Goal: Task Accomplishment & Management: Manage account settings

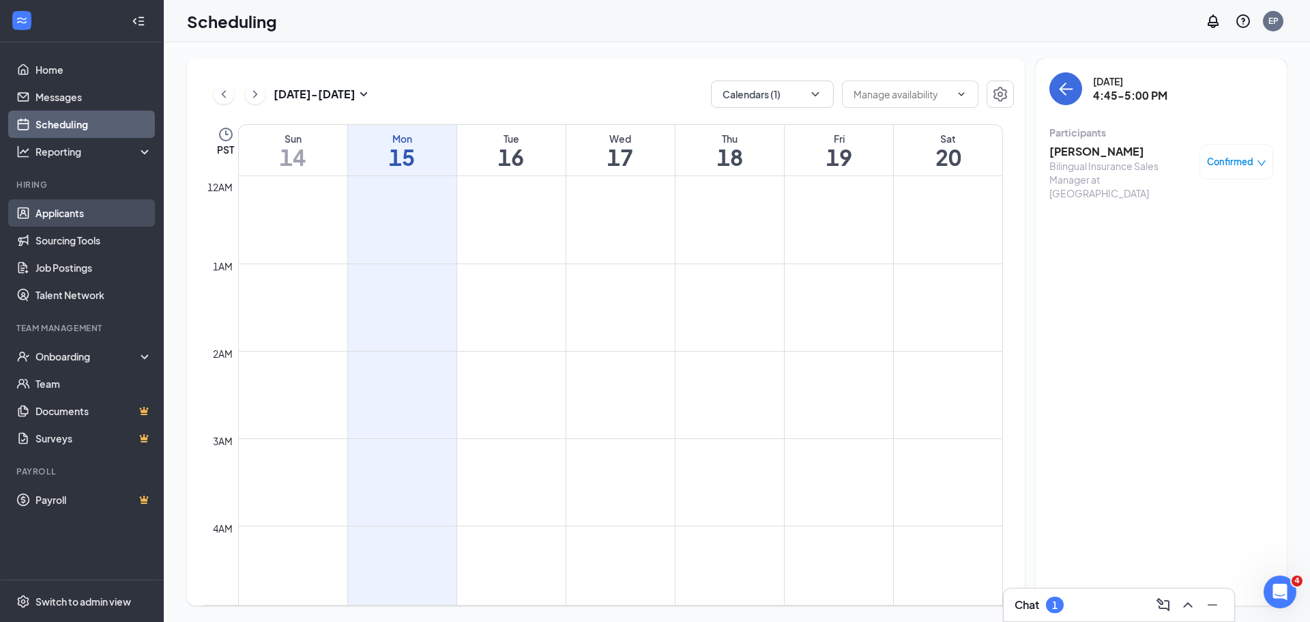
scroll to position [671, 0]
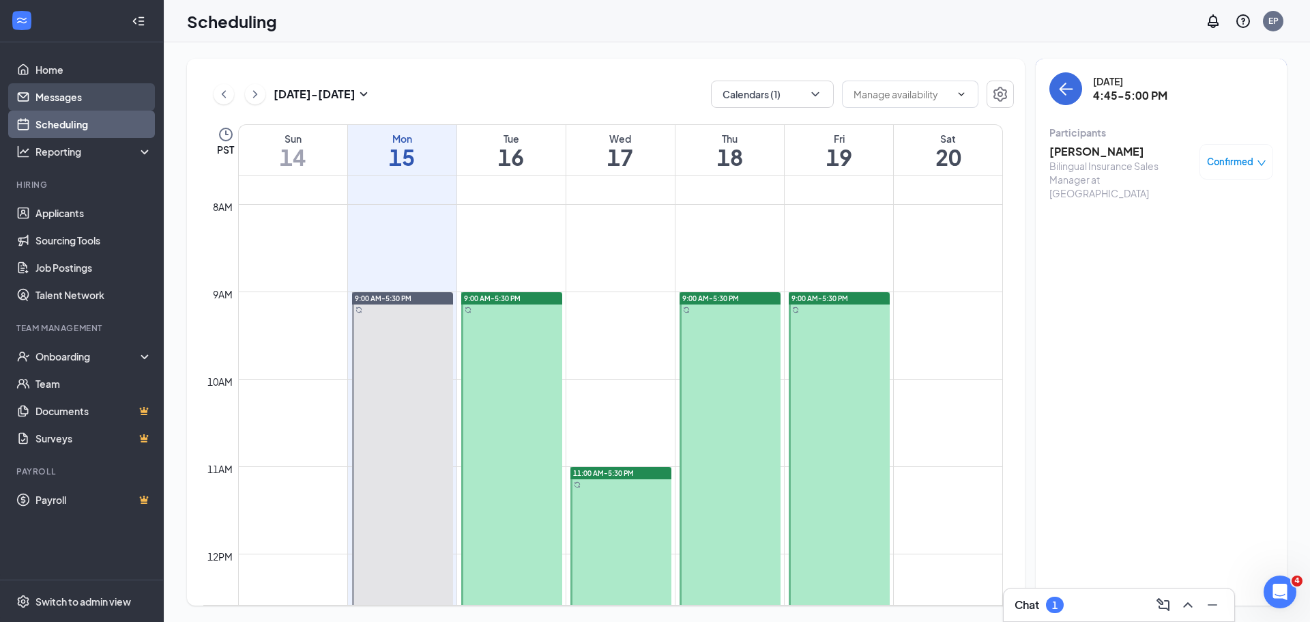
click at [69, 96] on link "Messages" at bounding box center [93, 96] width 117 height 27
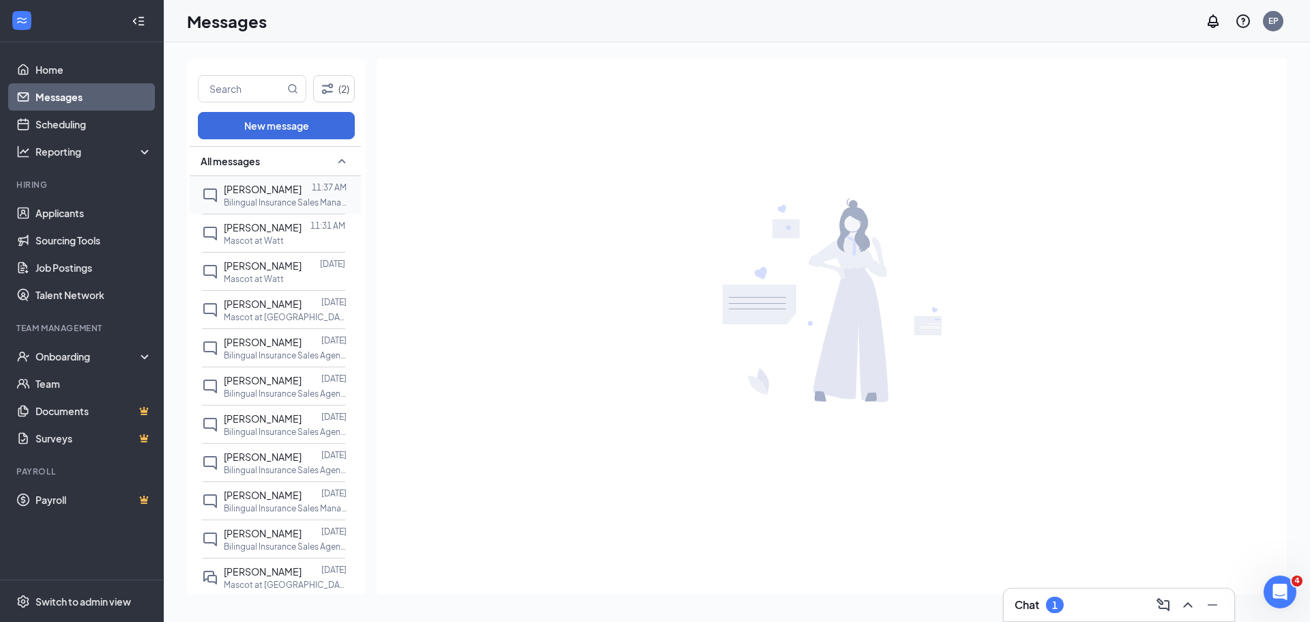
click at [253, 186] on span "[PERSON_NAME]" at bounding box center [263, 189] width 78 height 12
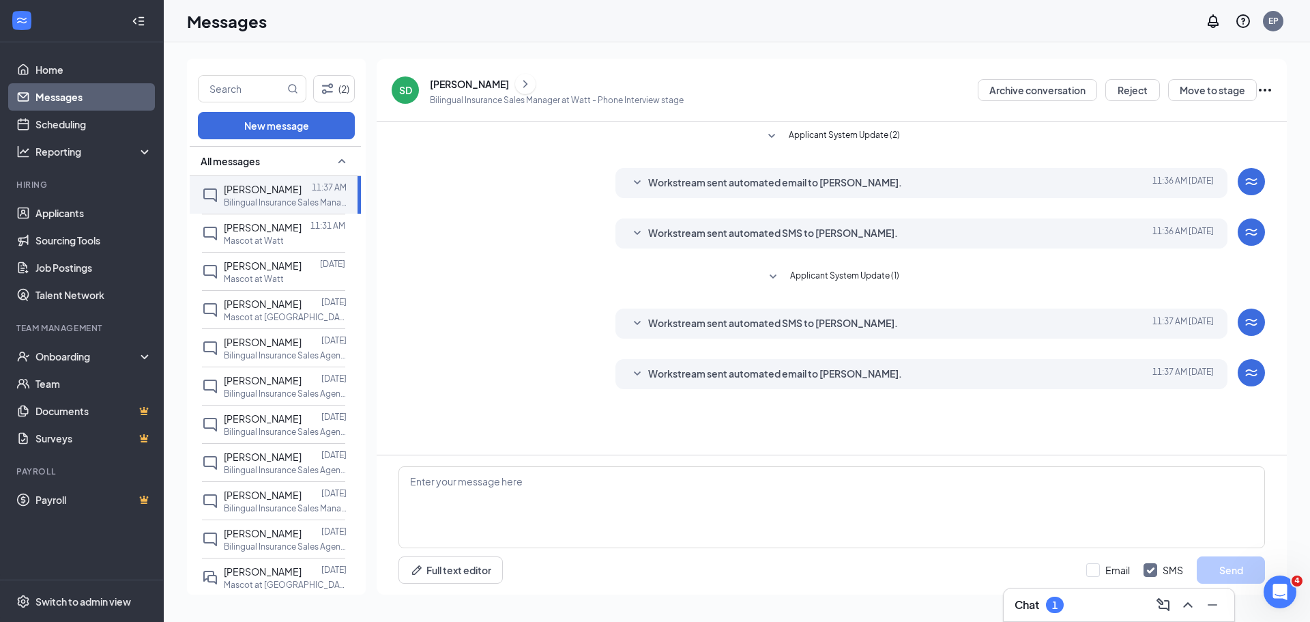
click at [917, 373] on div "Workstream sent automated email to [PERSON_NAME]." at bounding box center [900, 374] width 505 height 16
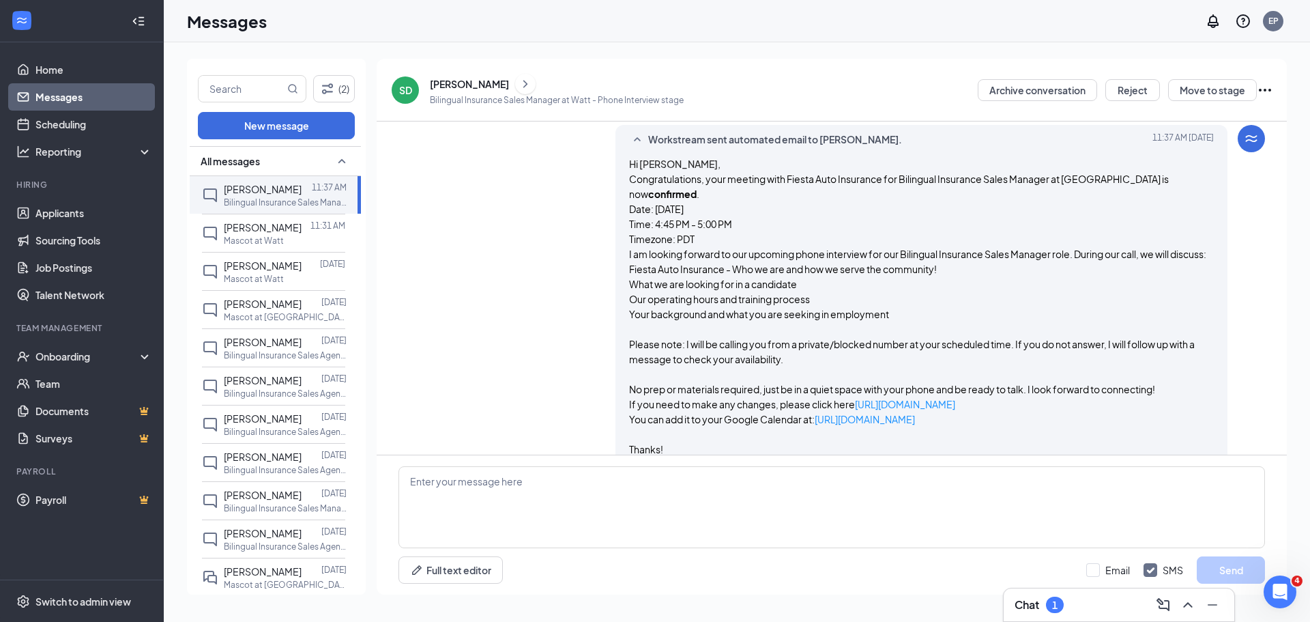
scroll to position [233, 0]
click at [279, 235] on div "[PERSON_NAME]" at bounding box center [263, 227] width 78 height 15
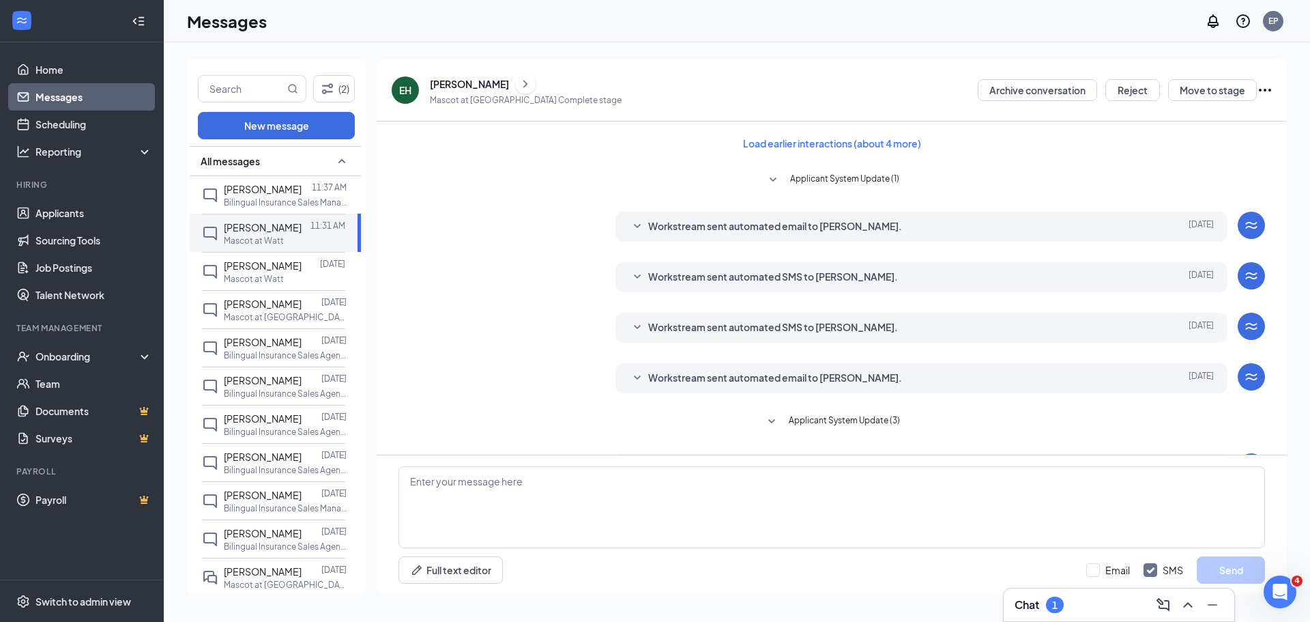
scroll to position [93, 0]
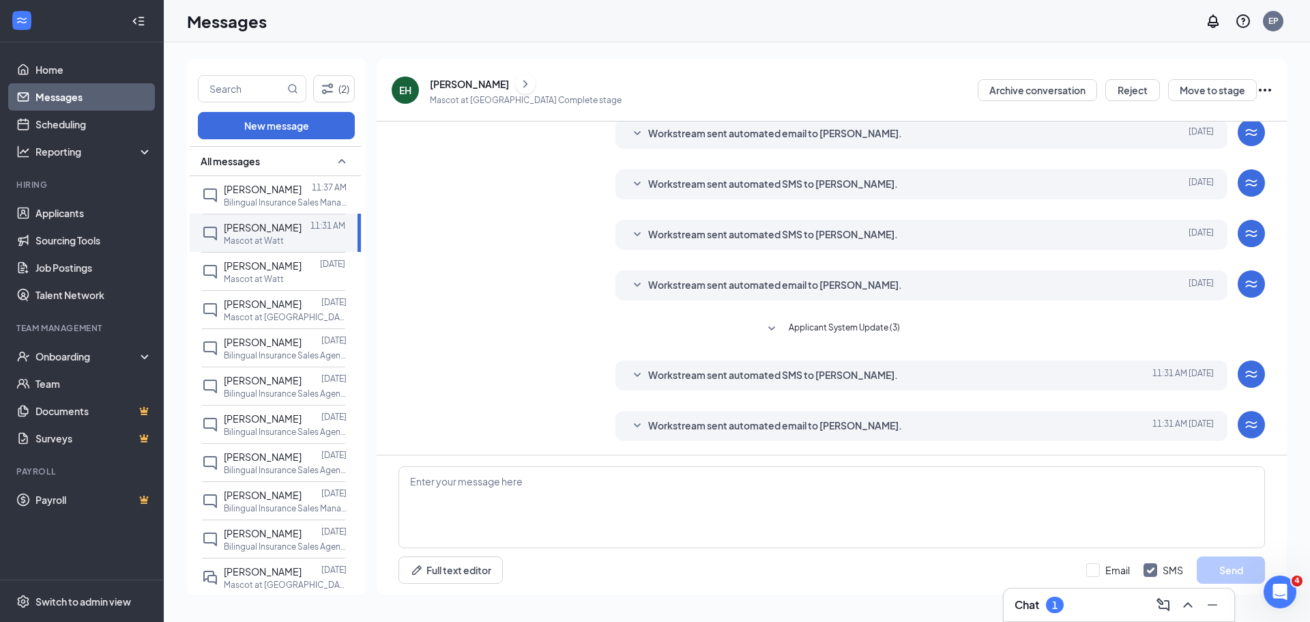
click at [792, 427] on span "Workstream sent automated email to [PERSON_NAME]." at bounding box center [775, 426] width 254 height 16
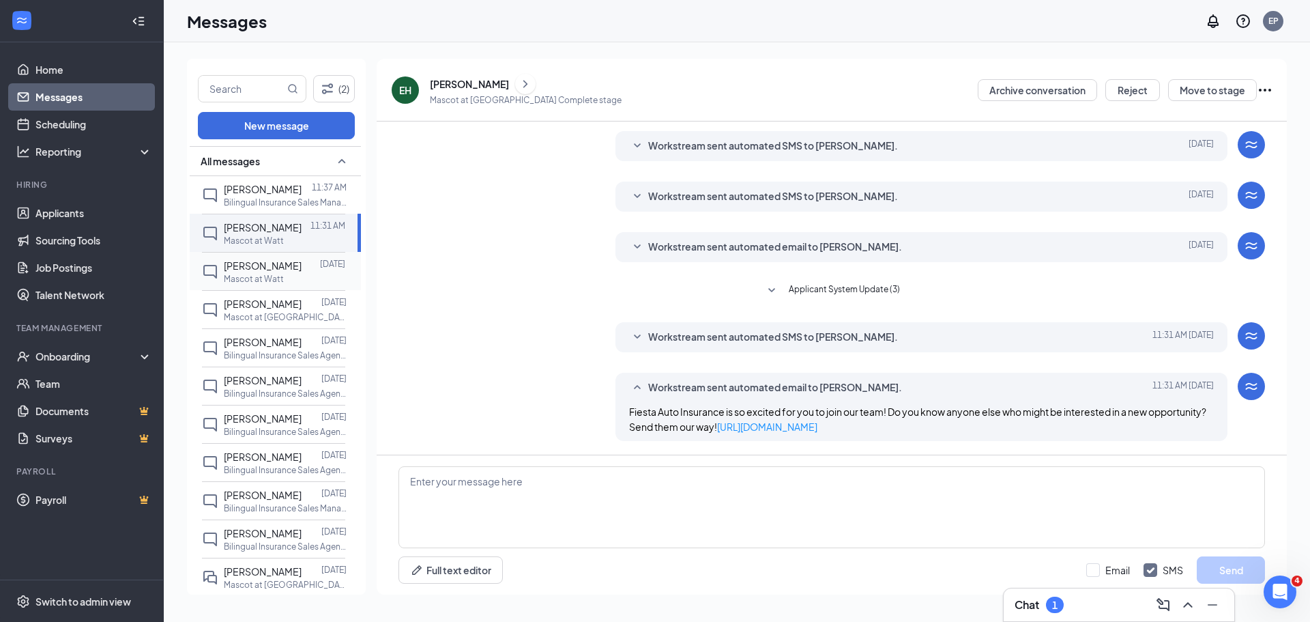
click at [280, 285] on p "Mascot at Watt" at bounding box center [254, 279] width 60 height 12
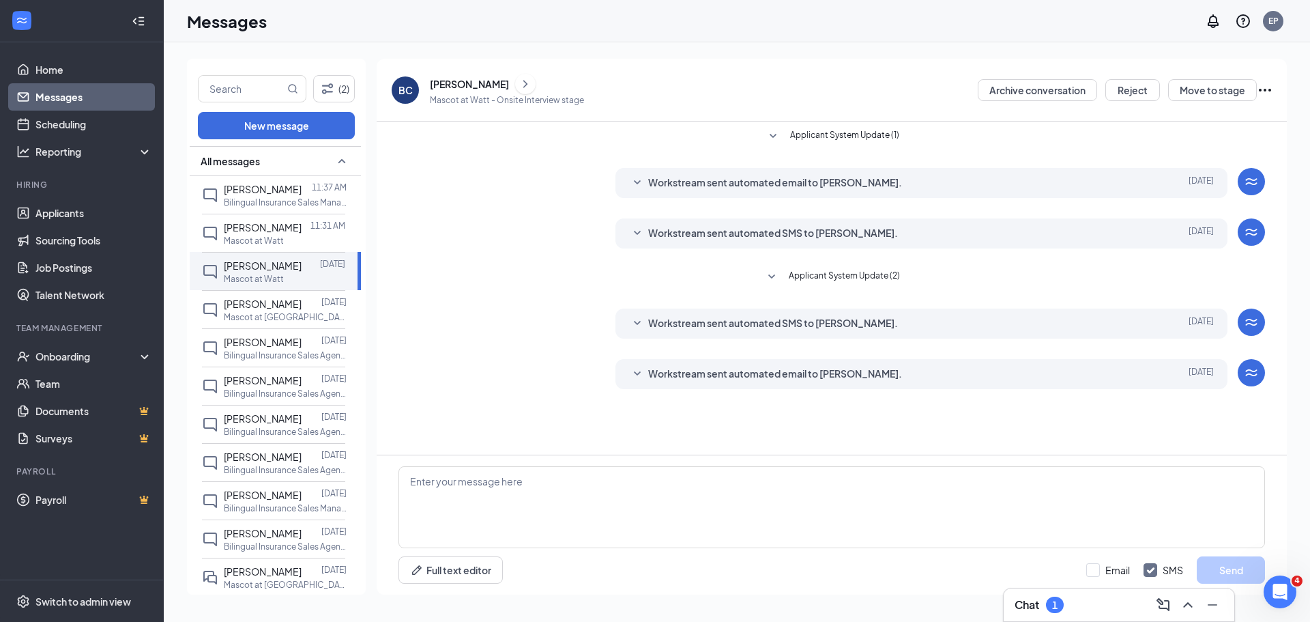
click at [926, 366] on div "Workstream sent automated email to Brian Chambers." at bounding box center [900, 374] width 505 height 16
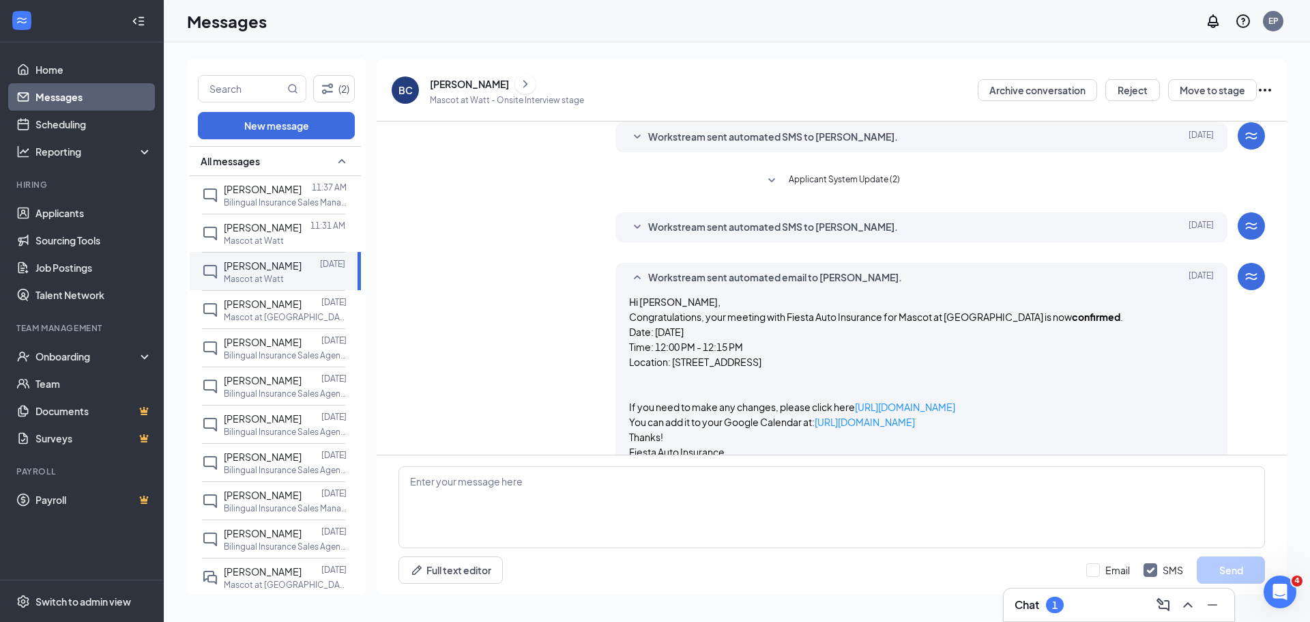
scroll to position [121, 0]
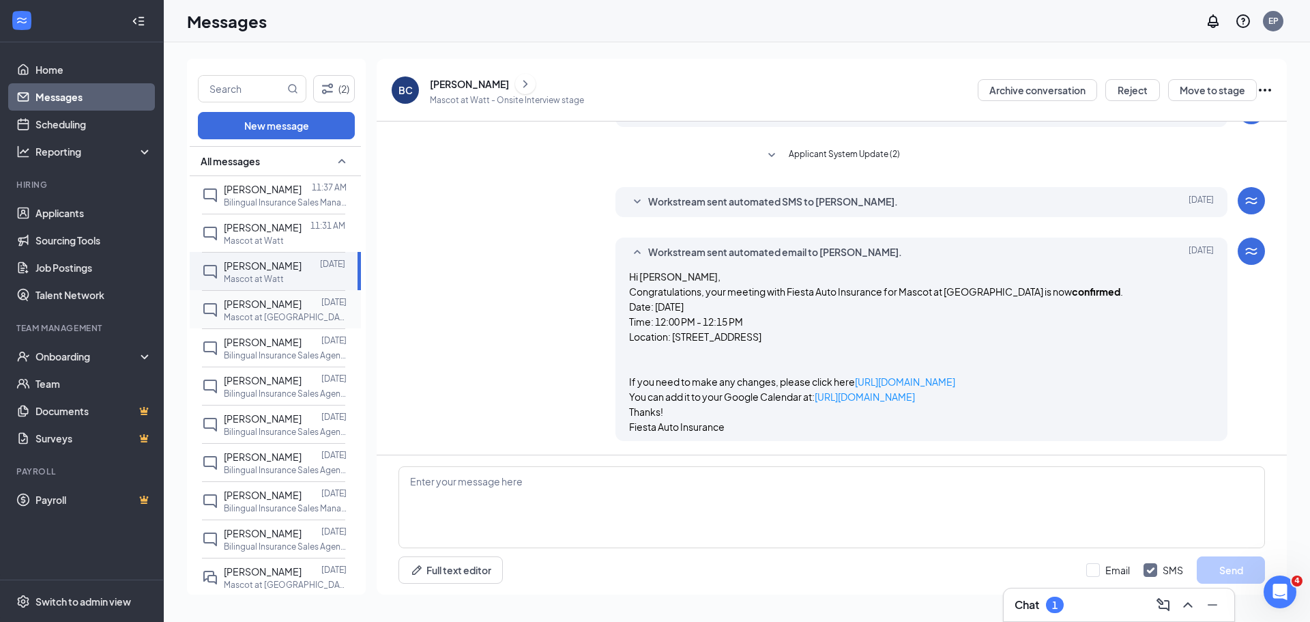
click at [260, 310] on span "[PERSON_NAME]" at bounding box center [263, 304] width 78 height 12
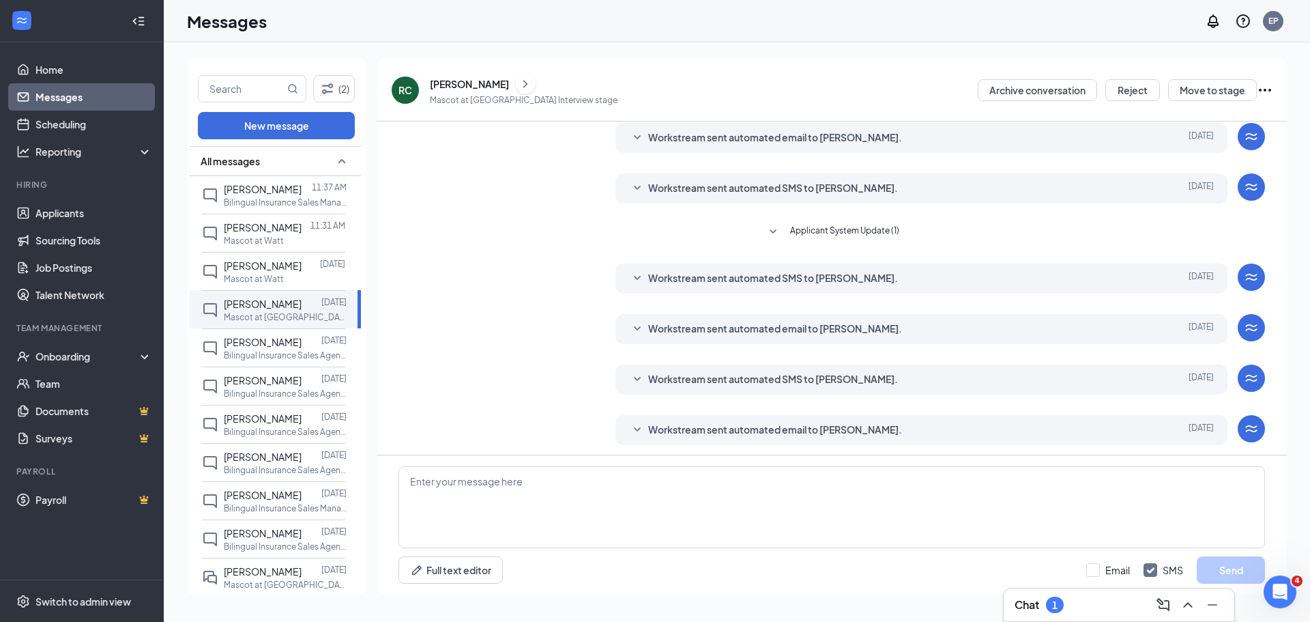
scroll to position [49, 0]
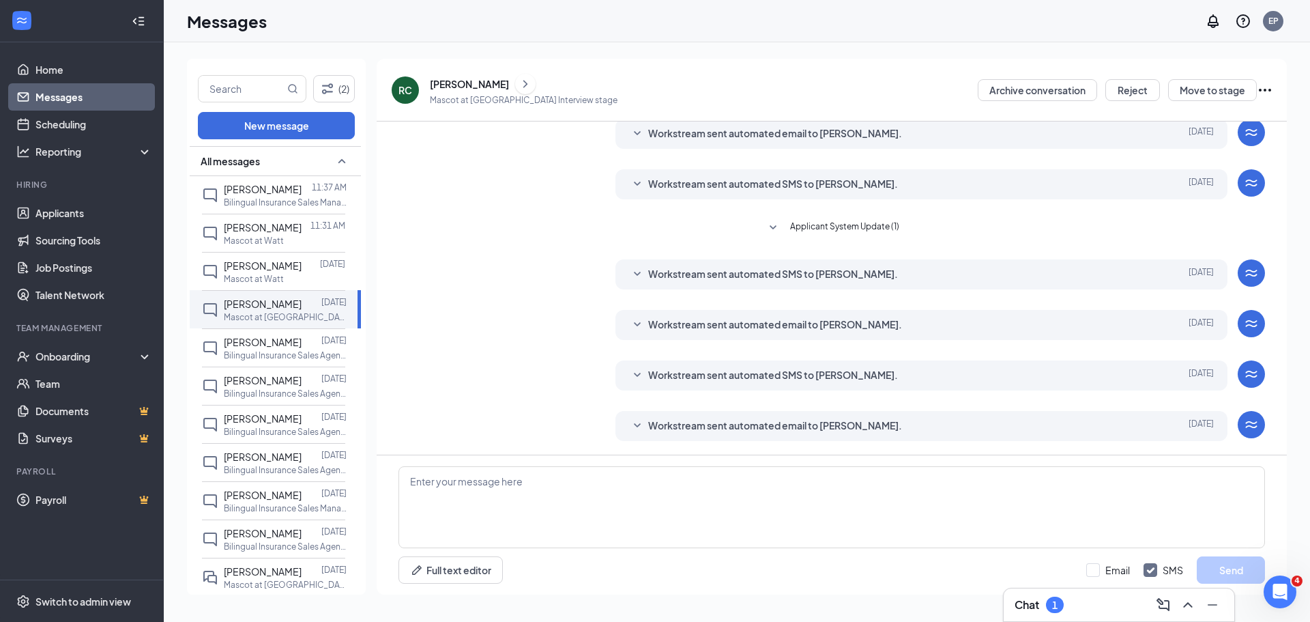
click at [781, 422] on span "Workstream sent automated email to Robert Cunanan." at bounding box center [775, 426] width 254 height 16
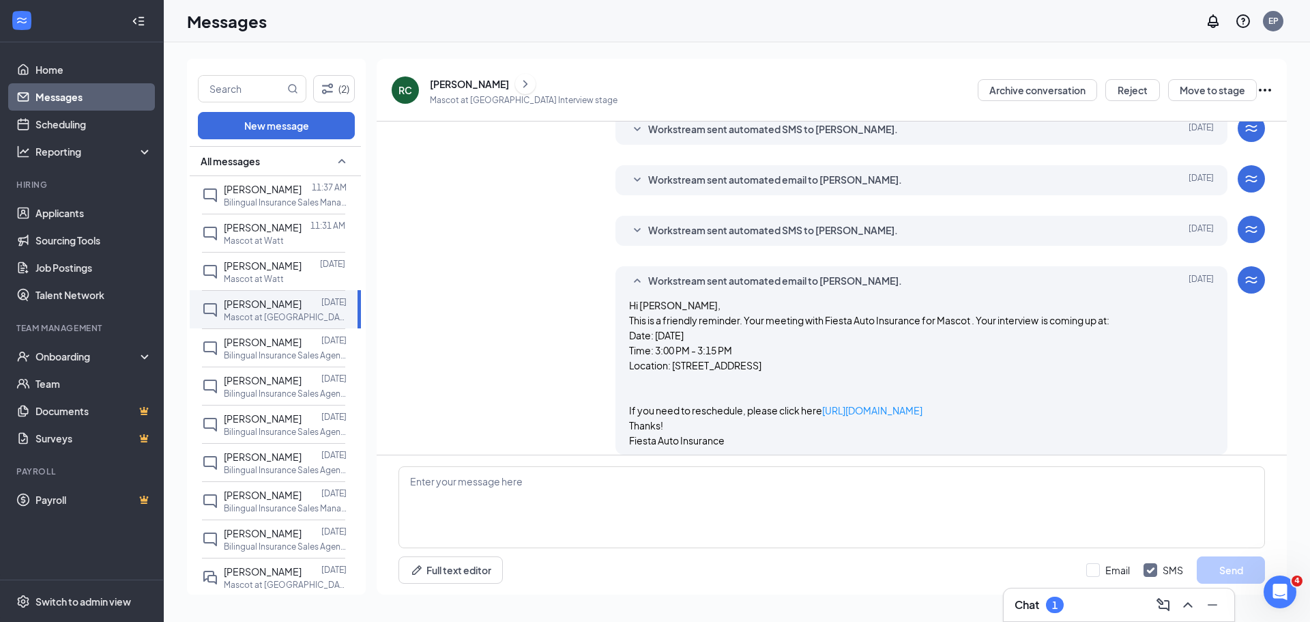
scroll to position [207, 0]
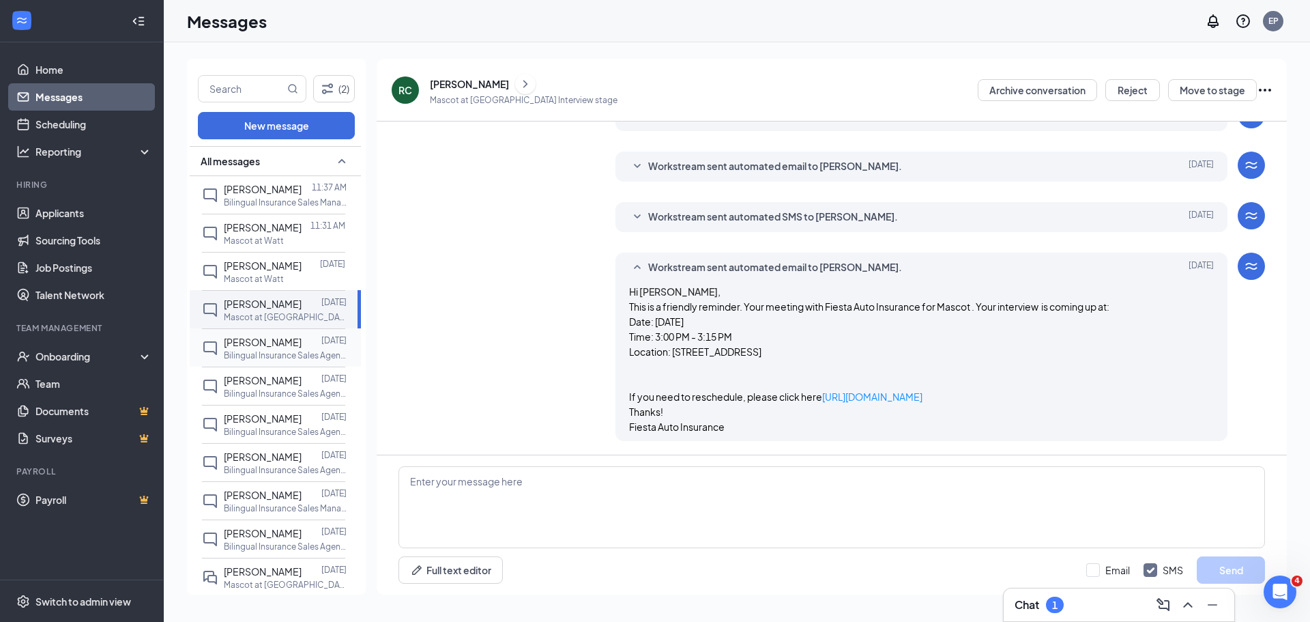
click at [288, 348] on span "[PERSON_NAME]" at bounding box center [263, 342] width 78 height 12
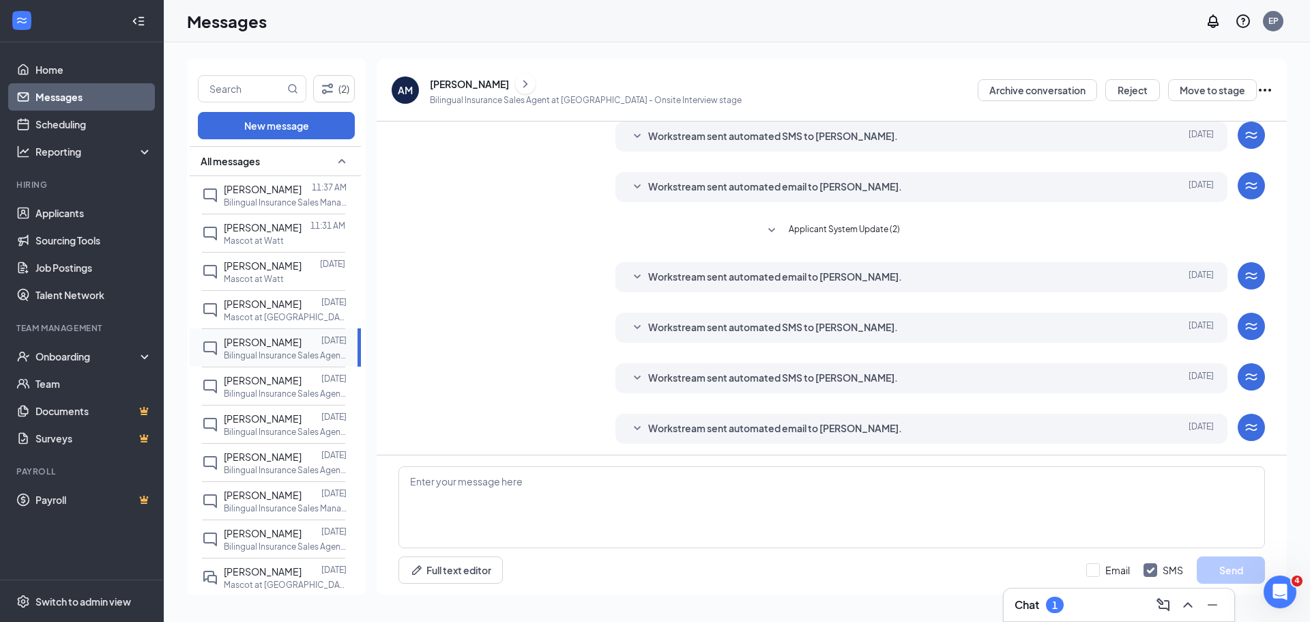
scroll to position [154, 0]
click at [281, 399] on p "Bilingual Insurance Sales Agent at [GEOGRAPHIC_DATA]" at bounding box center [285, 394] width 123 height 12
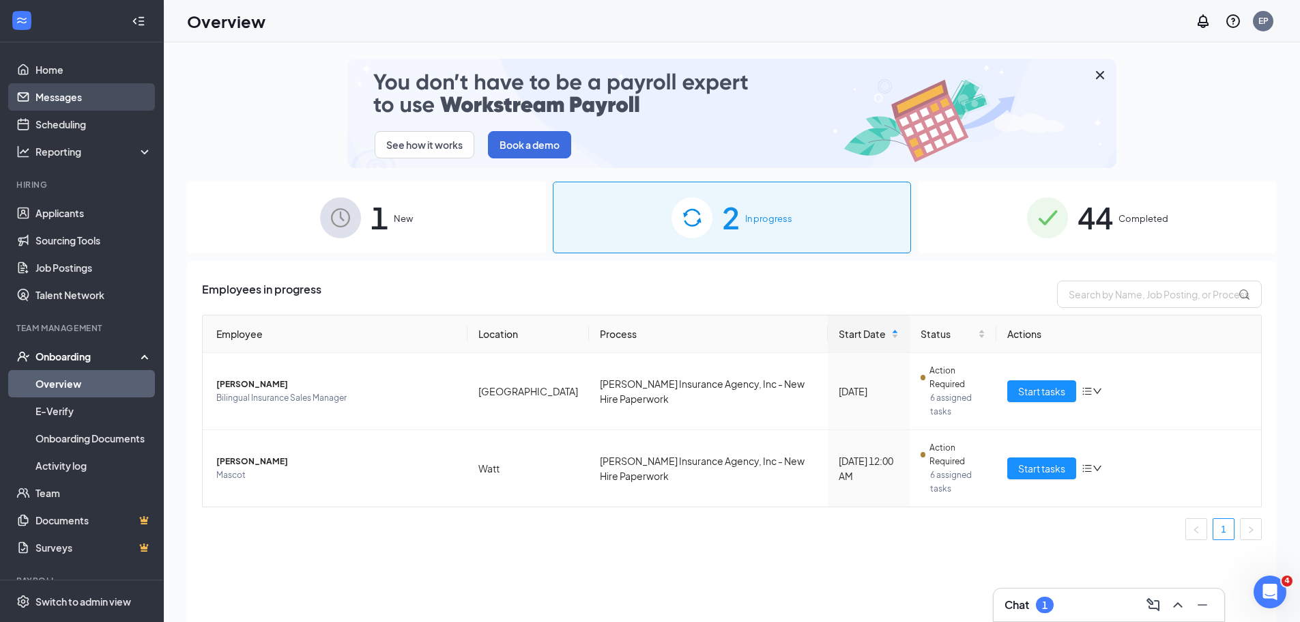
click at [76, 103] on link "Messages" at bounding box center [93, 96] width 117 height 27
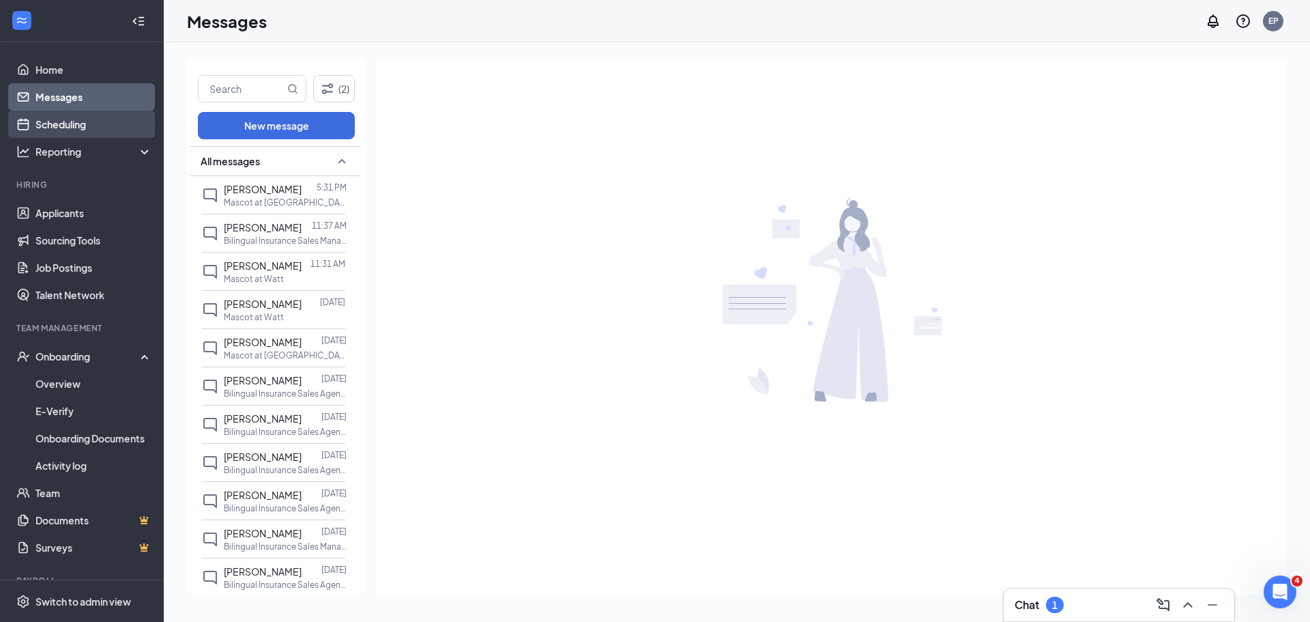
click at [81, 124] on link "Scheduling" at bounding box center [93, 124] width 117 height 27
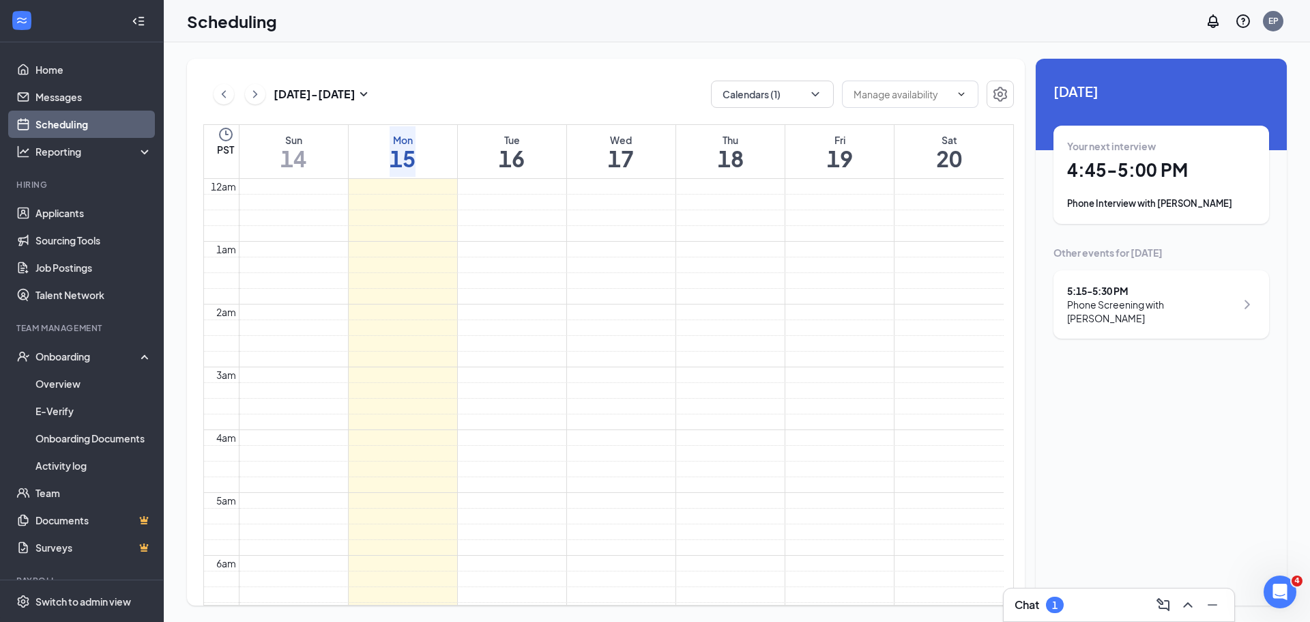
scroll to position [671, 0]
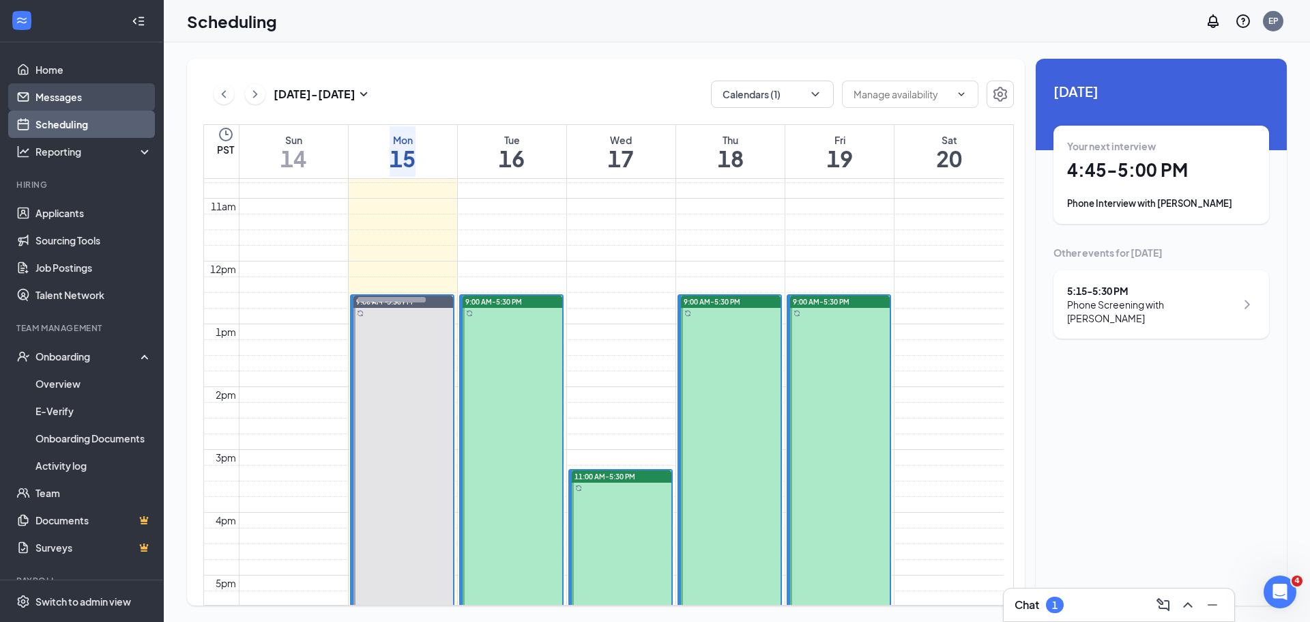
click at [66, 88] on link "Messages" at bounding box center [93, 96] width 117 height 27
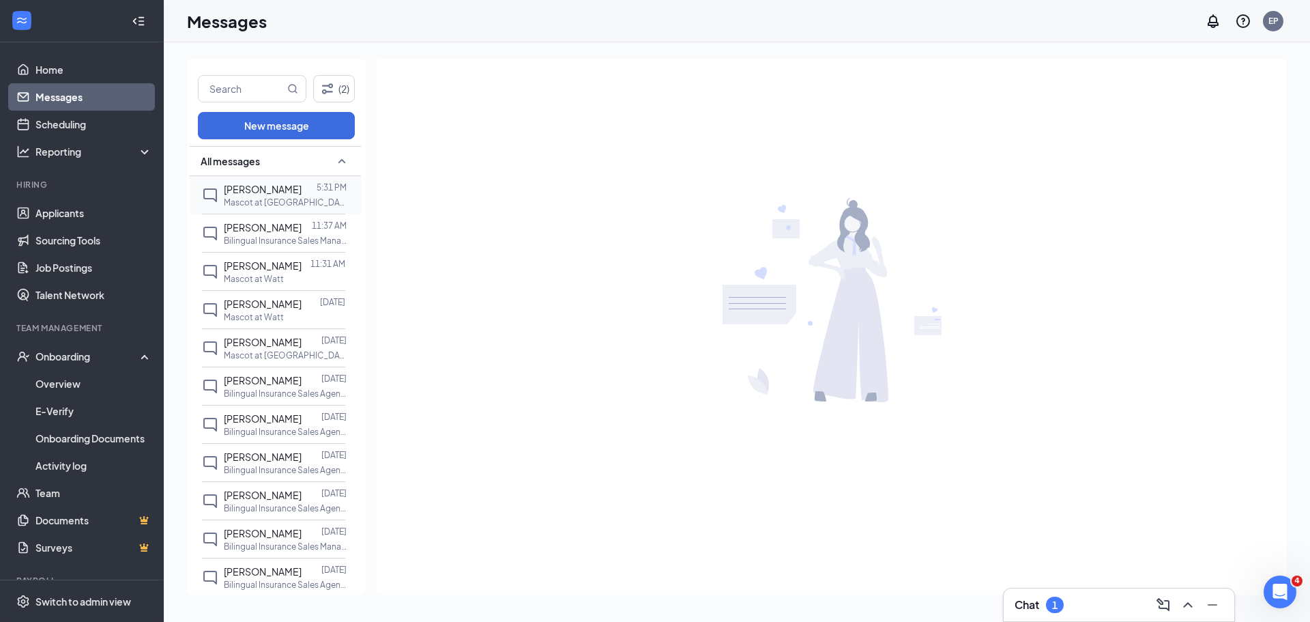
click at [252, 193] on span "[PERSON_NAME]" at bounding box center [263, 189] width 78 height 12
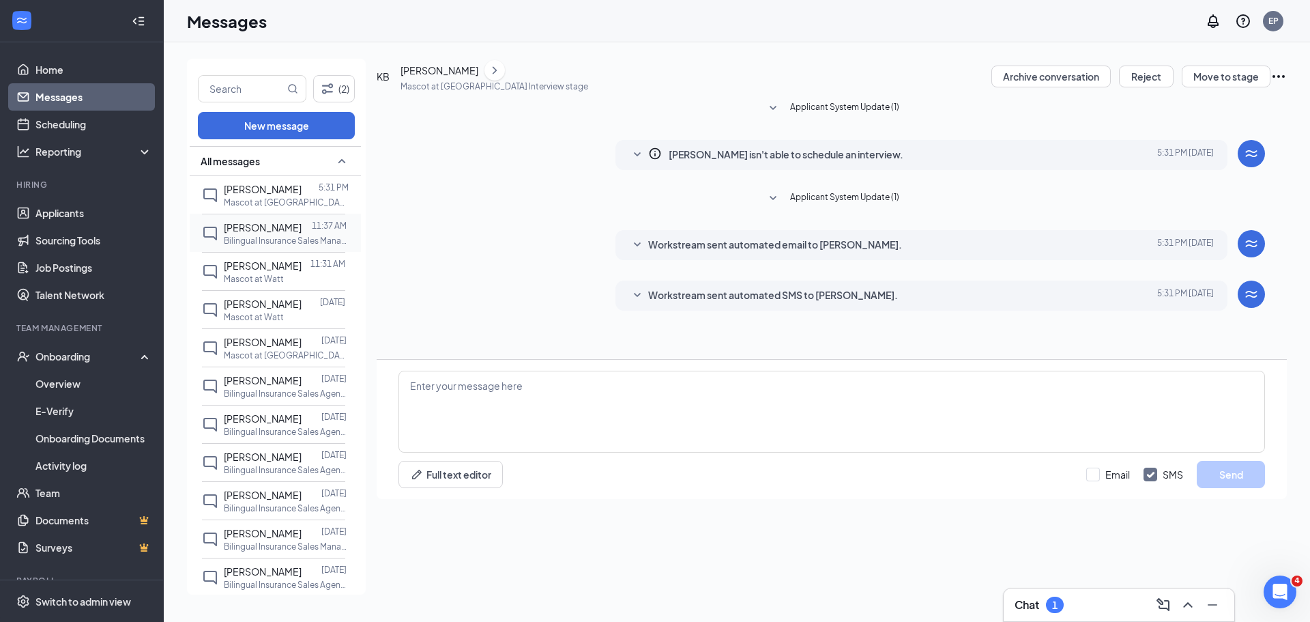
click at [256, 236] on p "Bilingual Insurance Sales Manager at [GEOGRAPHIC_DATA]" at bounding box center [285, 241] width 123 height 12
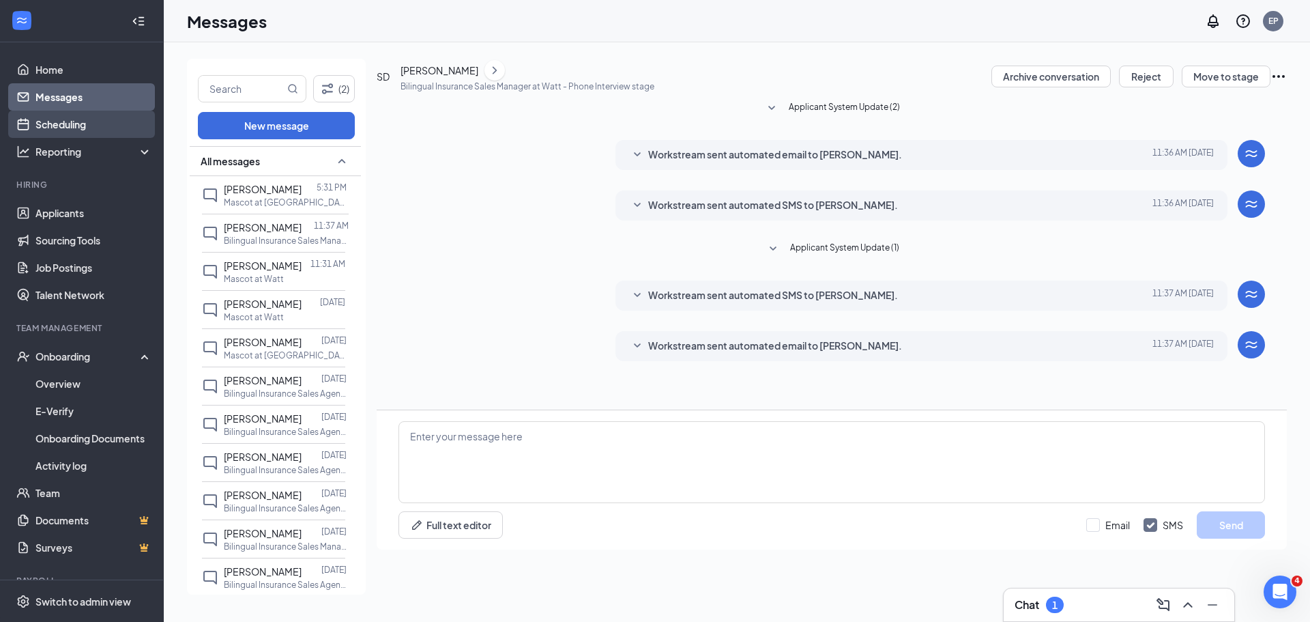
click at [59, 129] on link "Scheduling" at bounding box center [93, 124] width 117 height 27
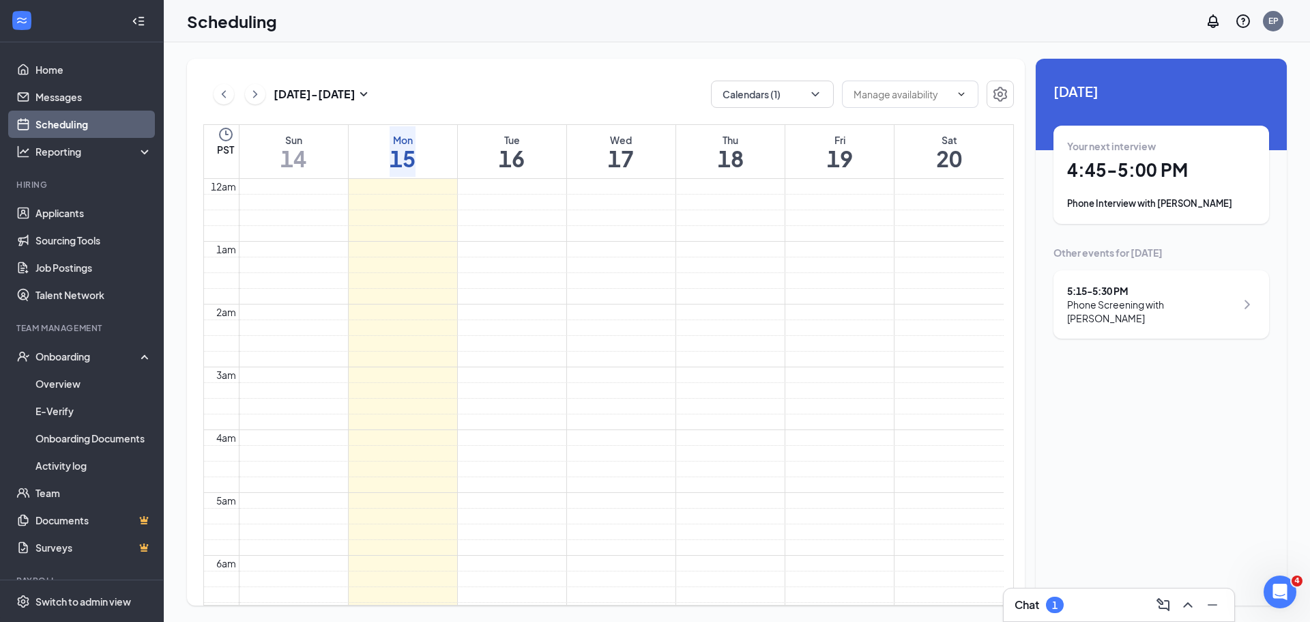
scroll to position [671, 0]
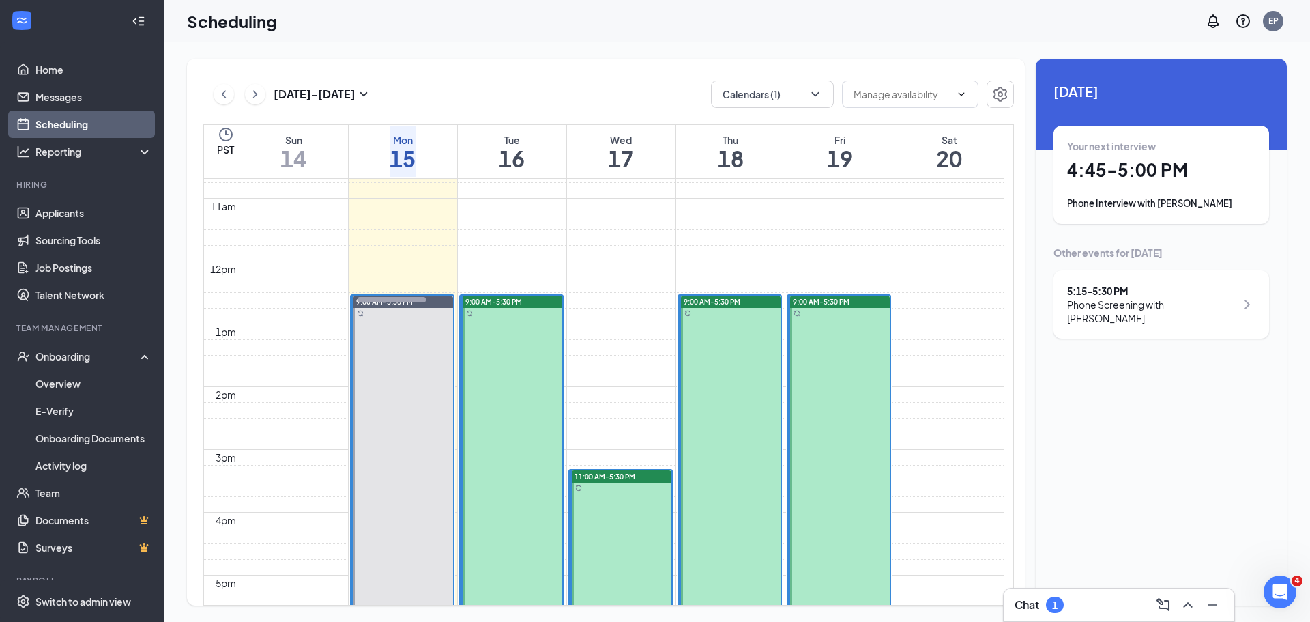
click at [1140, 177] on h1 "4:45 - 5:00 PM" at bounding box center [1161, 169] width 188 height 23
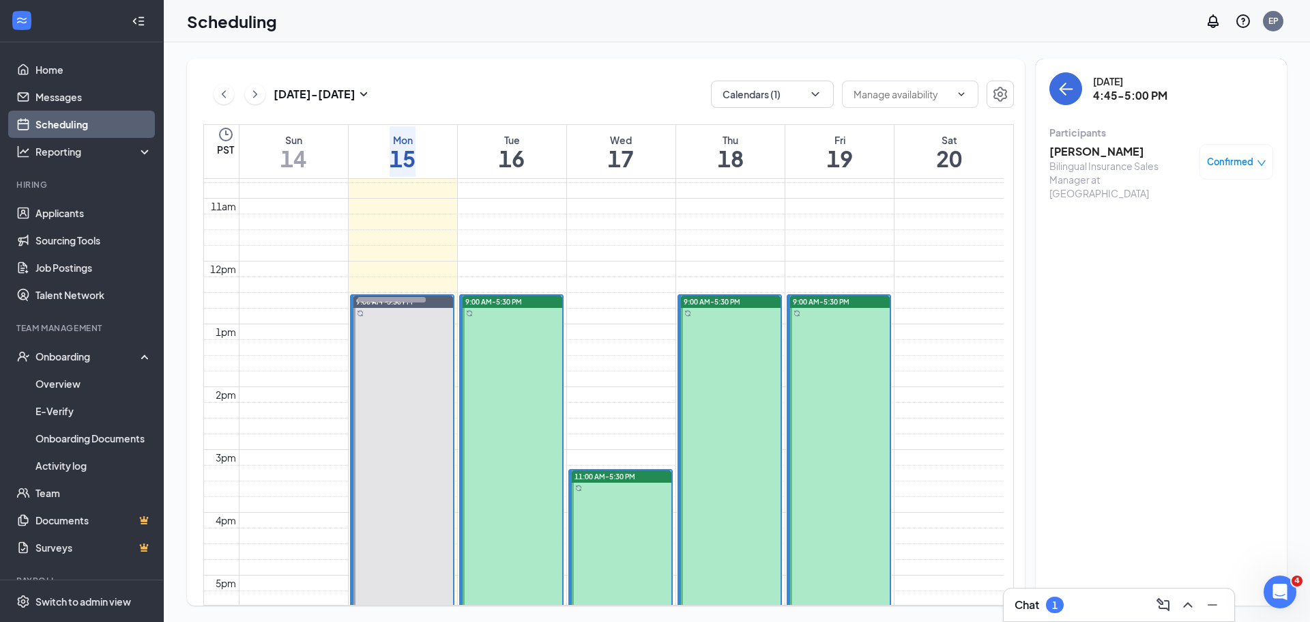
click at [1218, 162] on span "Confirmed" at bounding box center [1230, 162] width 46 height 14
click at [1071, 154] on h3 "[PERSON_NAME]" at bounding box center [1121, 151] width 143 height 15
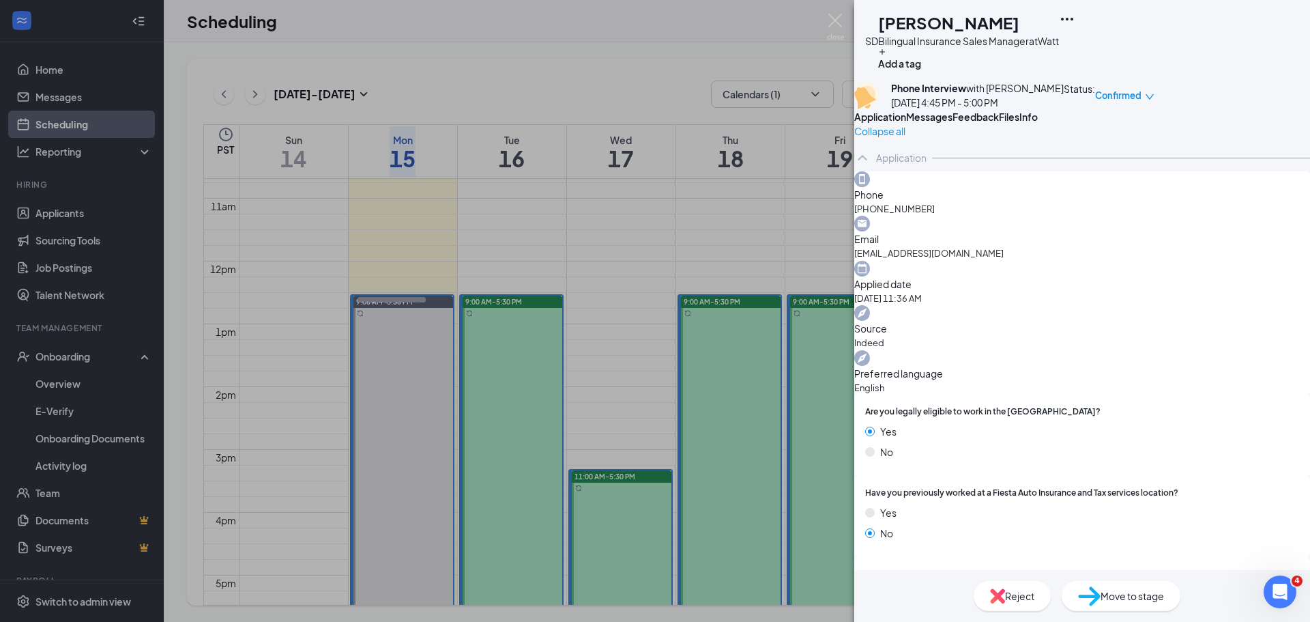
click at [1142, 96] on span "Confirmed" at bounding box center [1118, 96] width 46 height 14
click at [1214, 141] on span "Request Reschedule" at bounding box center [1201, 148] width 93 height 15
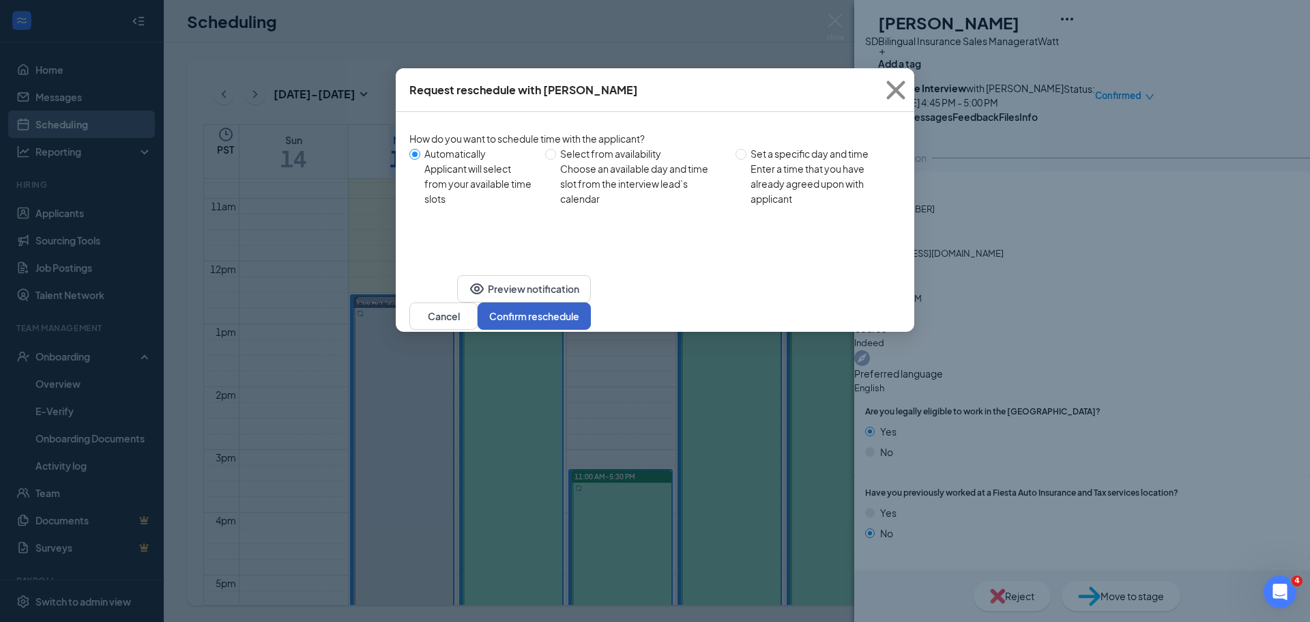
click at [591, 302] on button "Confirm reschedule" at bounding box center [534, 315] width 113 height 27
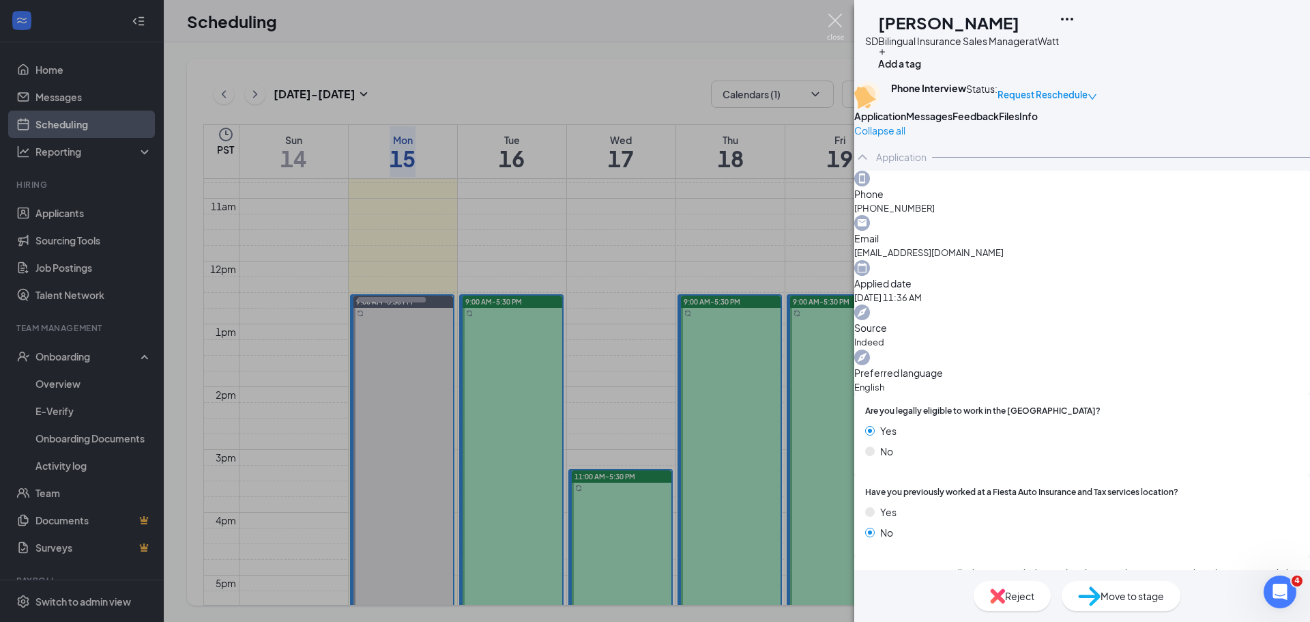
click at [835, 17] on img at bounding box center [835, 27] width 17 height 27
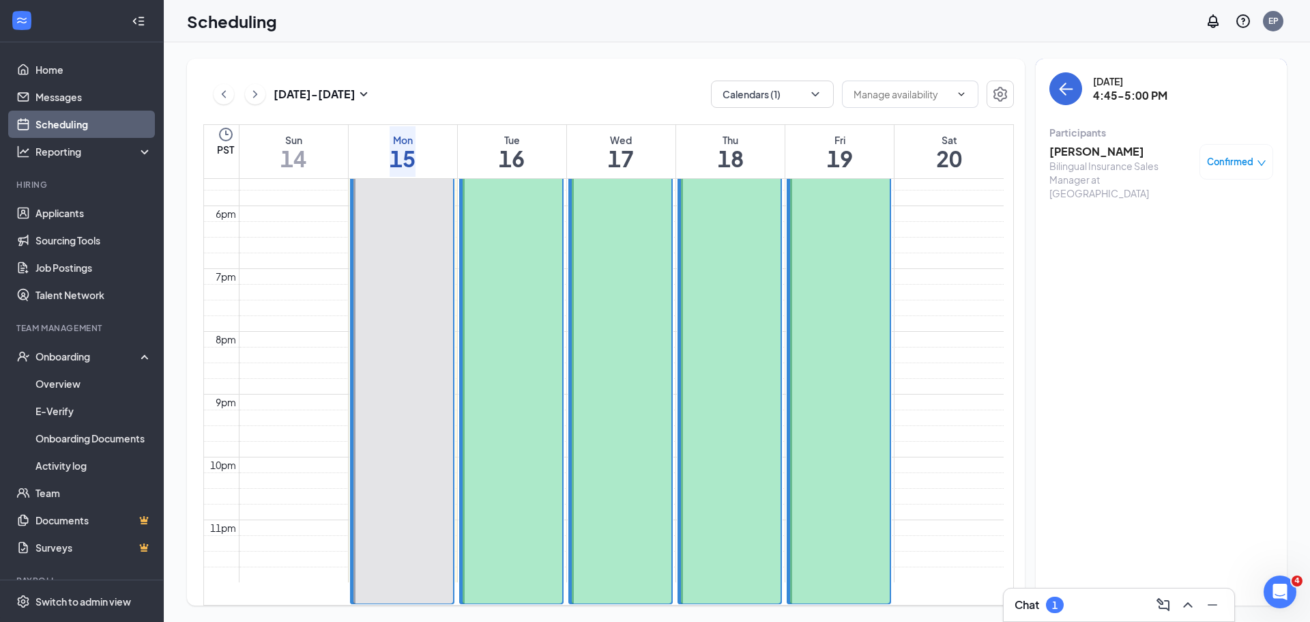
scroll to position [1285, 0]
click at [1084, 155] on h3 "[PERSON_NAME]" at bounding box center [1121, 151] width 143 height 15
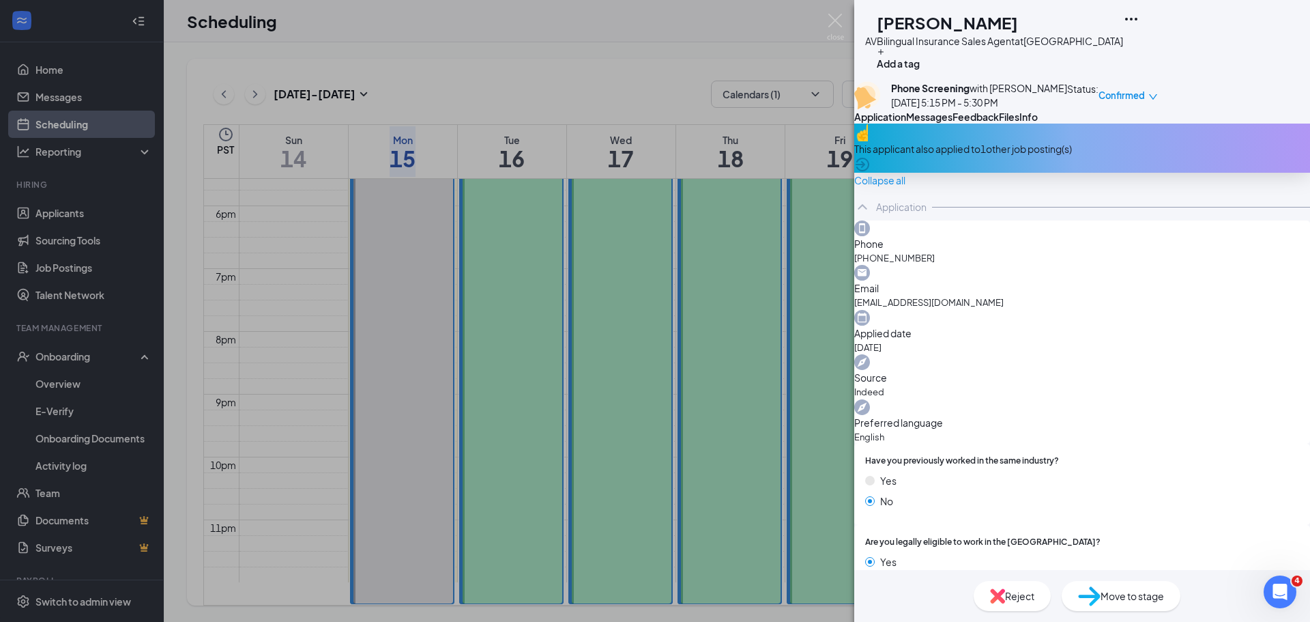
click at [1145, 98] on span "Confirmed" at bounding box center [1122, 96] width 46 height 14
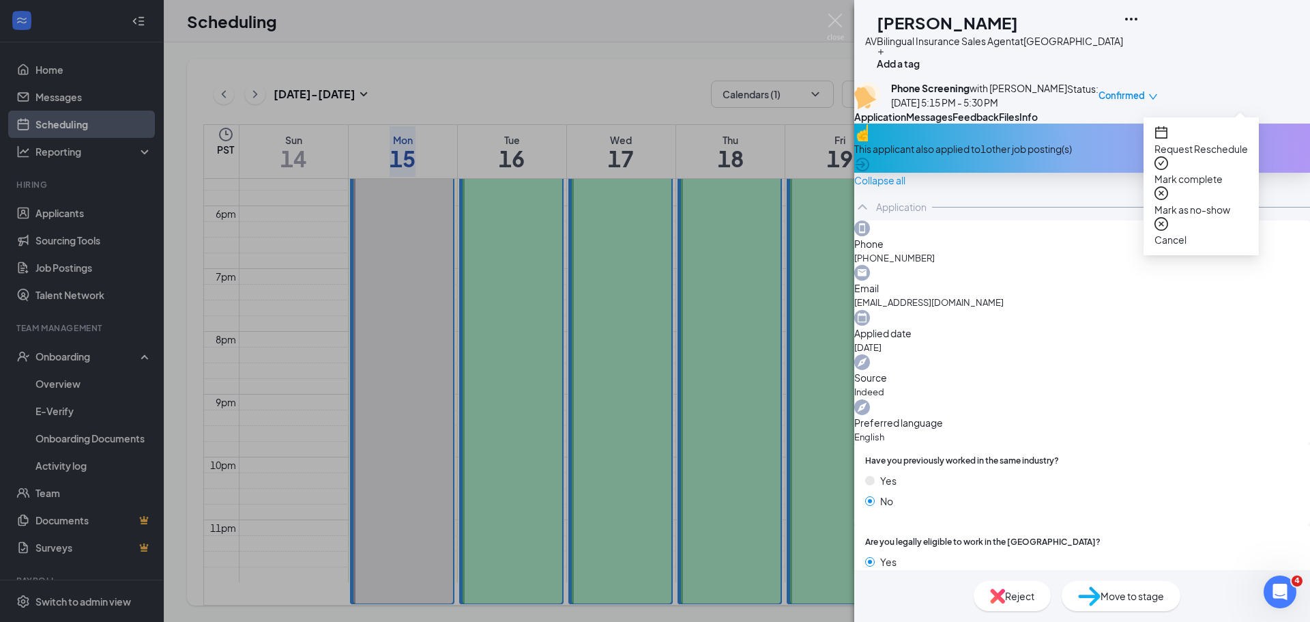
click at [1213, 141] on span "Request Reschedule" at bounding box center [1201, 148] width 93 height 15
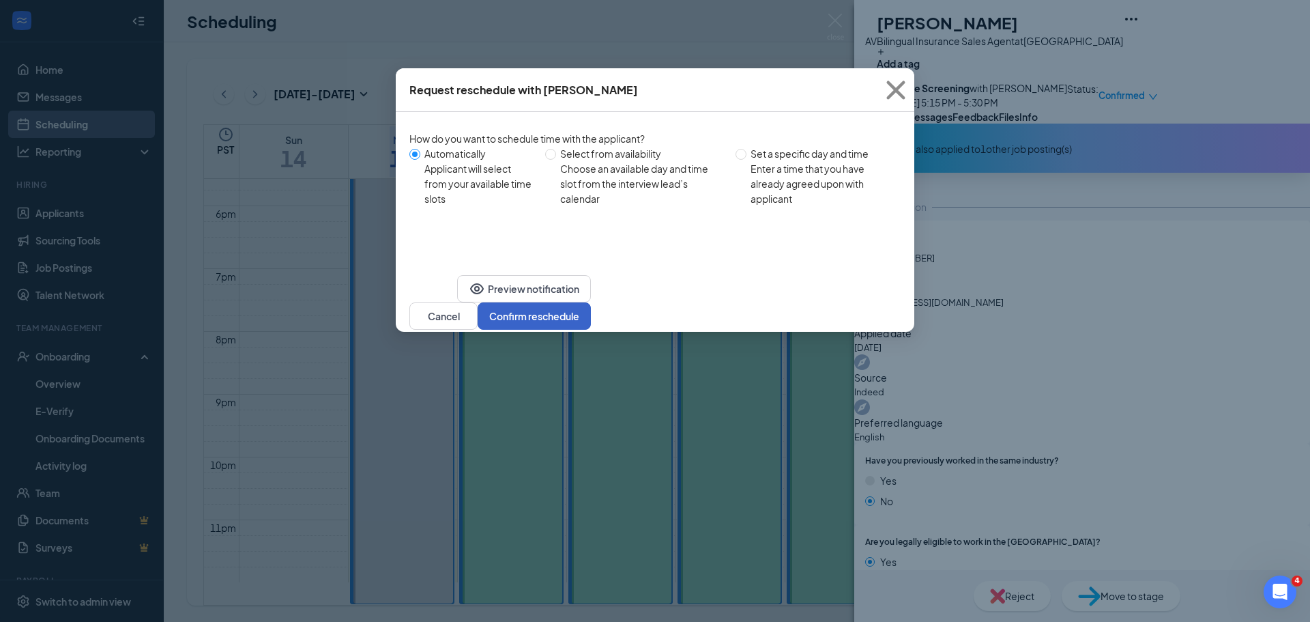
click at [591, 302] on button "Confirm reschedule" at bounding box center [534, 315] width 113 height 27
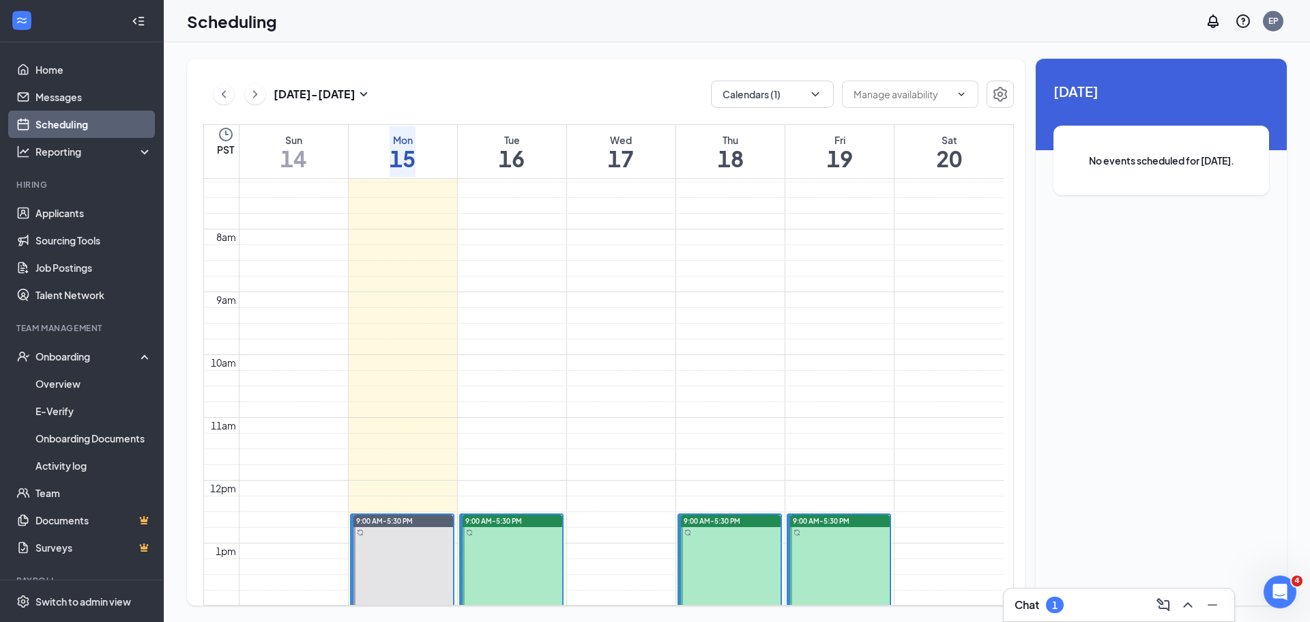
scroll to position [534, 0]
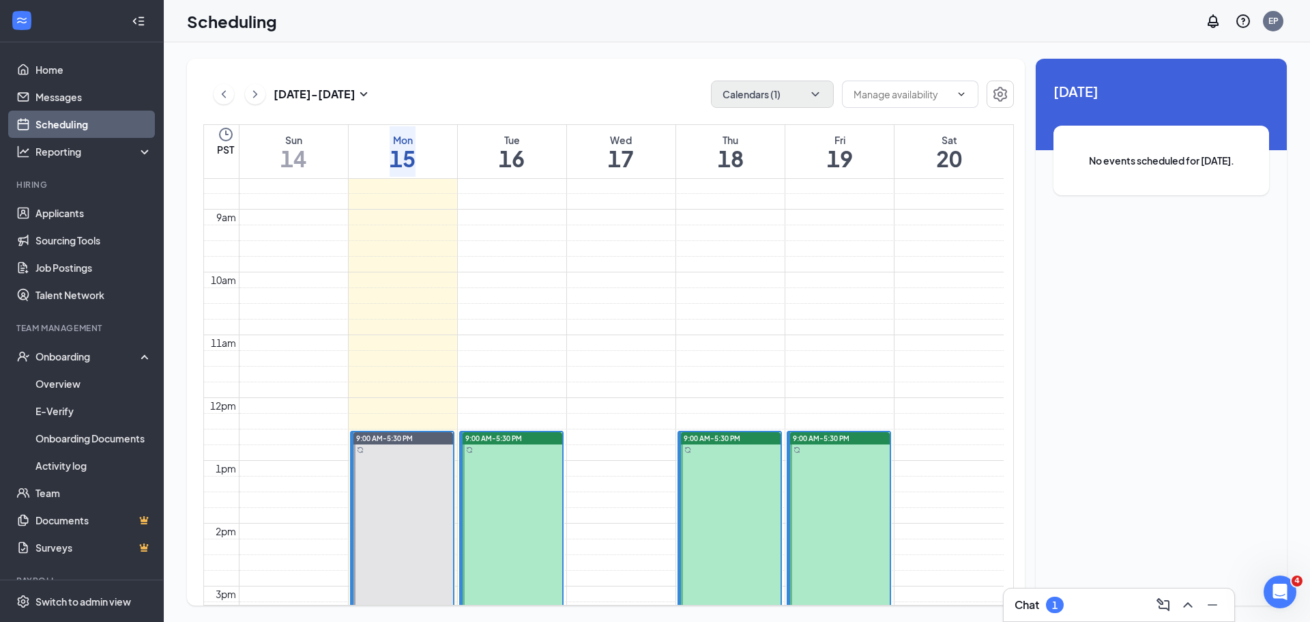
click at [722, 108] on div "[DATE] - [DATE] Calendars (1) PST Sun 14 Mon 15 Tue 16 Wed 17 Thu 18 Fri 19 Sat…" at bounding box center [606, 332] width 838 height 547
